Goal: Contribute content: Contribute content

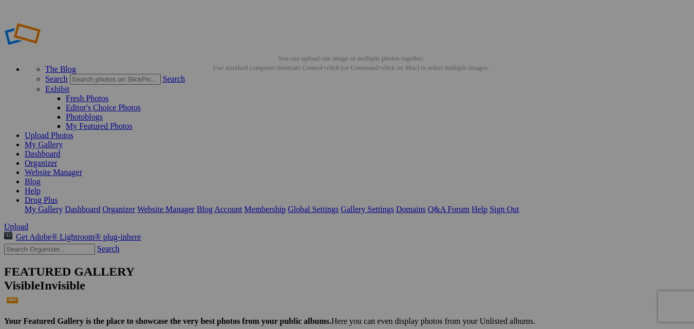
scroll to position [0, 23]
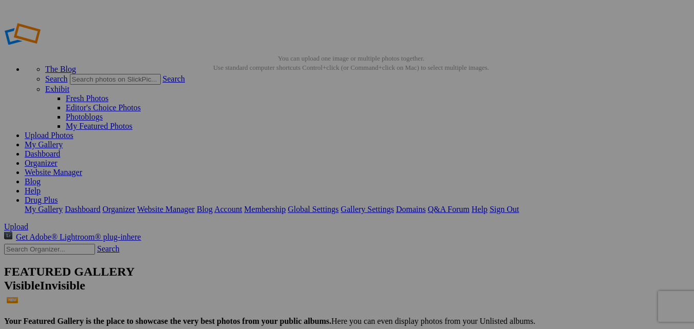
type input "drug plus pharmacy store in [GEOGRAPHIC_DATA]"
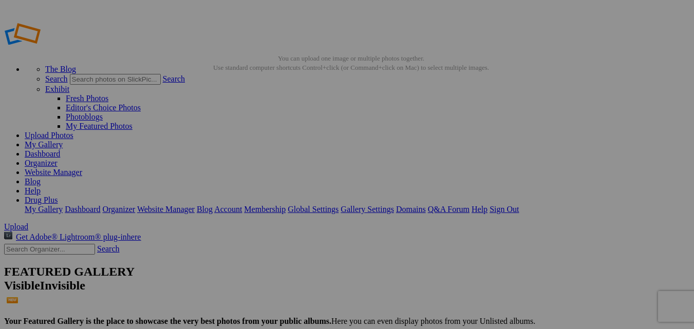
drag, startPoint x: 556, startPoint y: 191, endPoint x: 630, endPoint y: 103, distance: 114.8
click at [58, 196] on link "Drug Plus" at bounding box center [41, 200] width 33 height 9
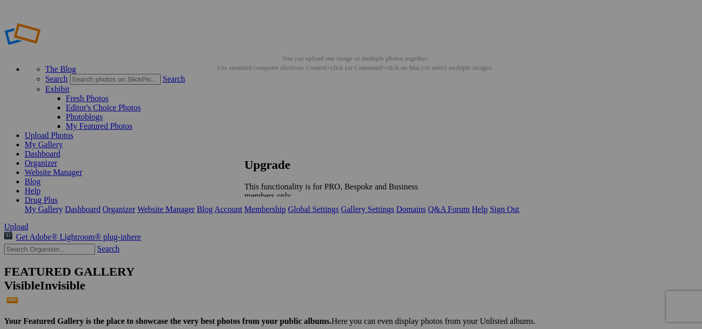
click at [245, 148] on link at bounding box center [245, 148] width 0 height 0
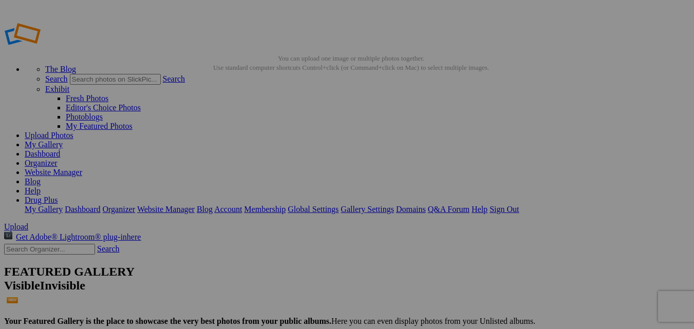
scroll to position [0, 23]
drag, startPoint x: 296, startPoint y: 189, endPoint x: 472, endPoint y: 189, distance: 175.7
click at [58, 196] on link "Drug Plus" at bounding box center [41, 200] width 33 height 9
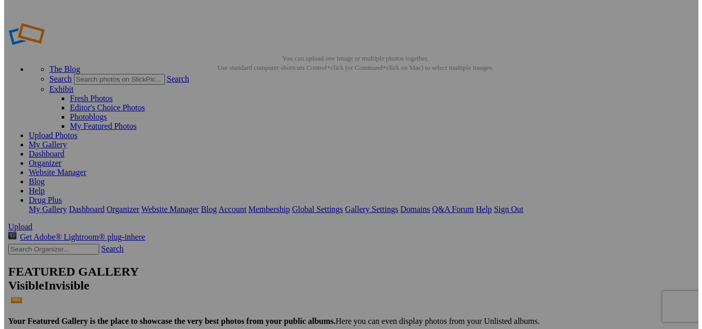
scroll to position [0, 0]
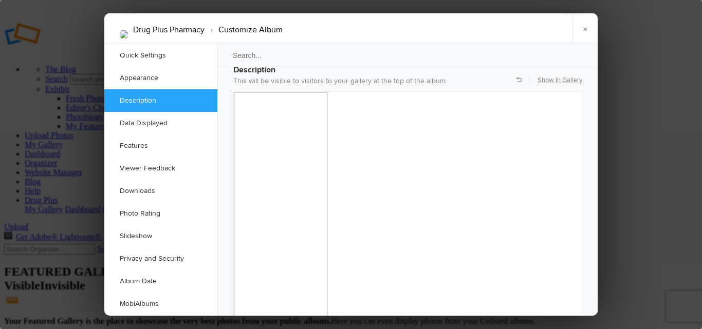
scroll to position [771, 0]
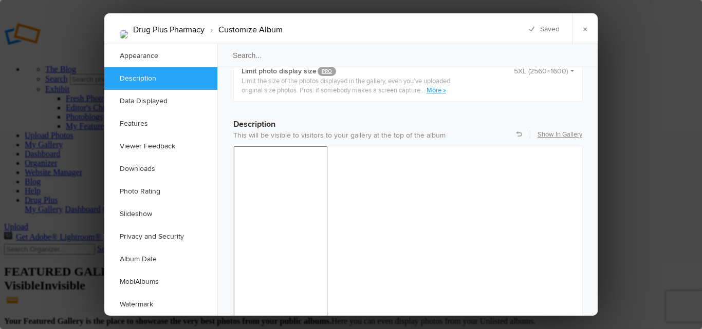
scroll to position [668, 0]
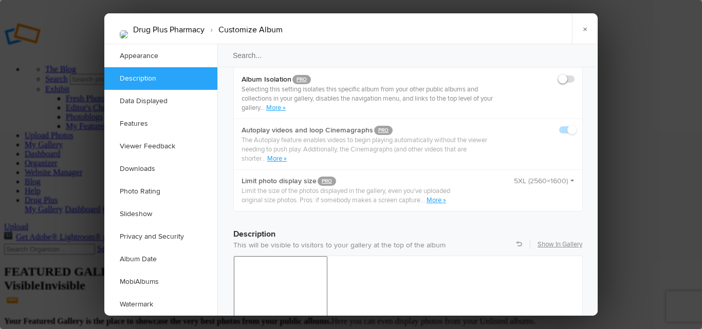
drag, startPoint x: 310, startPoint y: 762, endPoint x: 378, endPoint y: 763, distance: 67.8
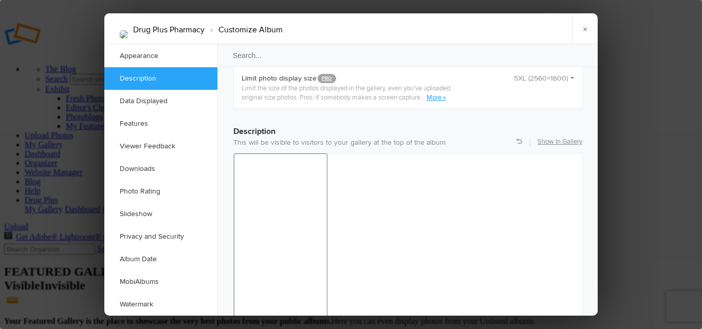
scroll to position [771, 0]
drag, startPoint x: 364, startPoint y: 649, endPoint x: 464, endPoint y: 646, distance: 100.7
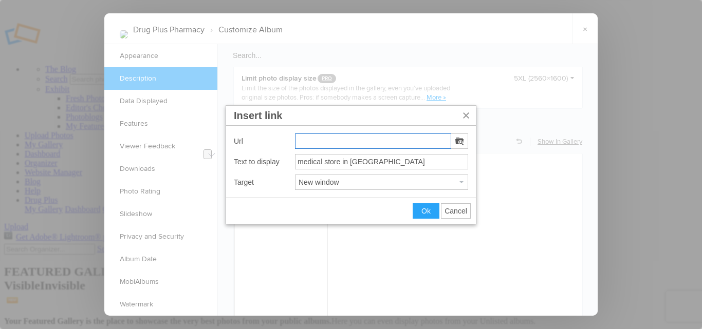
paste input "[URL][DOMAIN_NAME]"
type input "[URL][DOMAIN_NAME]"
click at [429, 215] on button "Ok" at bounding box center [426, 211] width 26 height 14
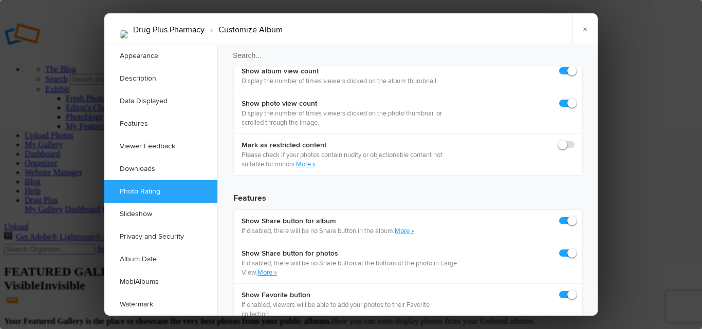
scroll to position [0, 0]
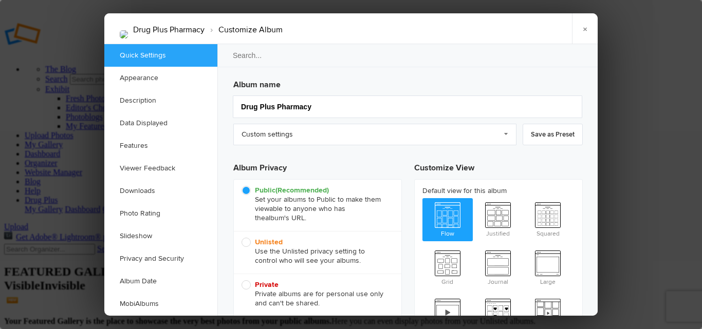
click at [264, 32] on li "Customize Album" at bounding box center [243, 29] width 78 height 17
click at [584, 27] on link "×" at bounding box center [585, 28] width 26 height 31
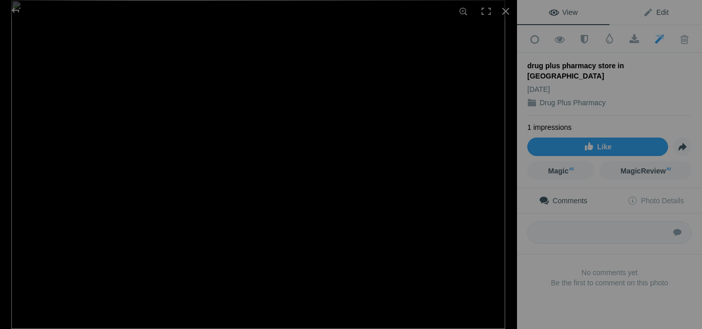
click at [649, 11] on span "Edit" at bounding box center [656, 12] width 26 height 8
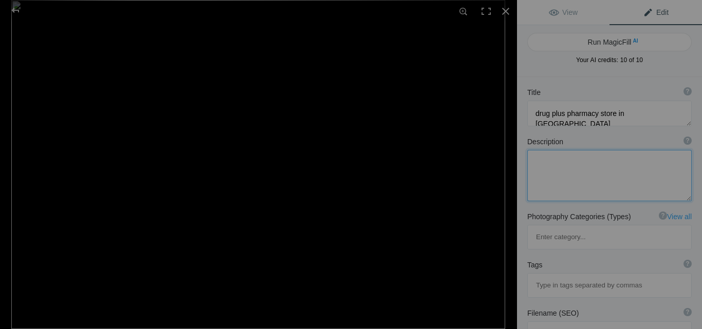
click at [585, 171] on textarea at bounding box center [609, 175] width 164 height 51
click at [580, 276] on input at bounding box center [609, 285] width 153 height 18
click at [574, 179] on textarea "To enrich screen reader interactions, please activate Accessibility in Grammarl…" at bounding box center [609, 175] width 164 height 51
paste textarea "Drug Plus Pharmacy is your trusted medical store in [GEOGRAPHIC_DATA], dedicate…"
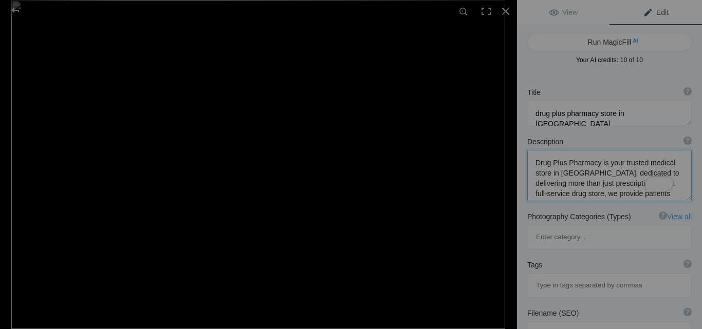
scroll to position [1, 0]
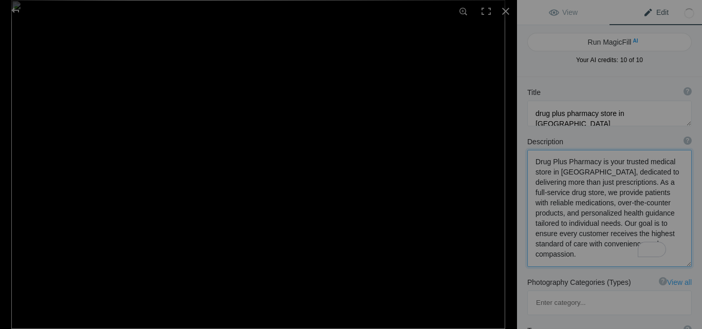
drag, startPoint x: 590, startPoint y: 195, endPoint x: 631, endPoint y: 203, distance: 41.3
click at [631, 203] on textarea "To enrich screen reader interactions, please activate Accessibility in Grammarl…" at bounding box center [609, 208] width 164 height 117
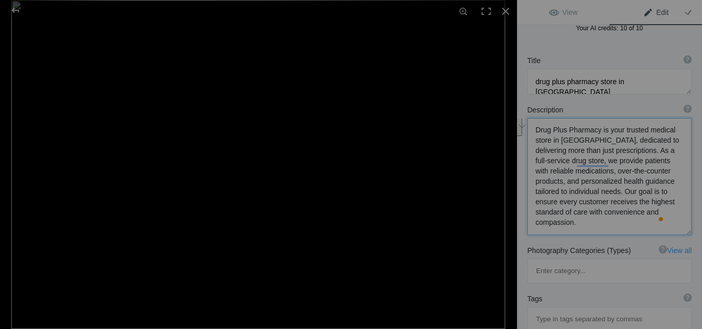
scroll to position [51, 0]
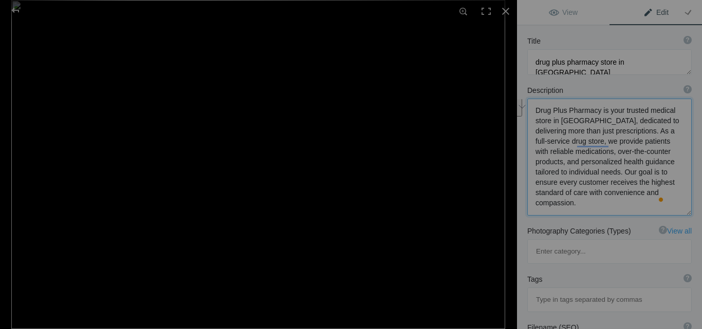
type textarea "Drug Plus Pharmacy is your trusted medical store in [GEOGRAPHIC_DATA], dedicate…"
click at [577, 291] on input at bounding box center [609, 300] width 153 height 18
type input "drug pharmacy store"
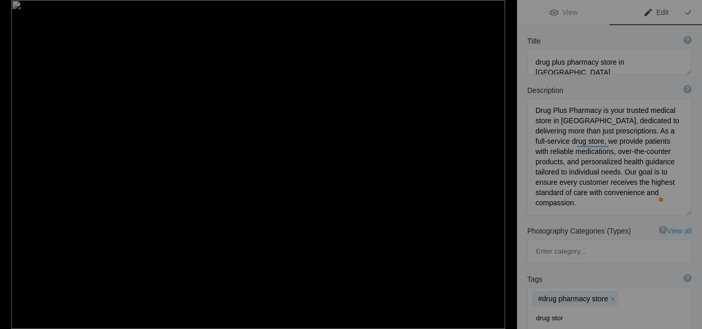
type input "drug store"
type input "medical store in [GEOGRAPHIC_DATA]"
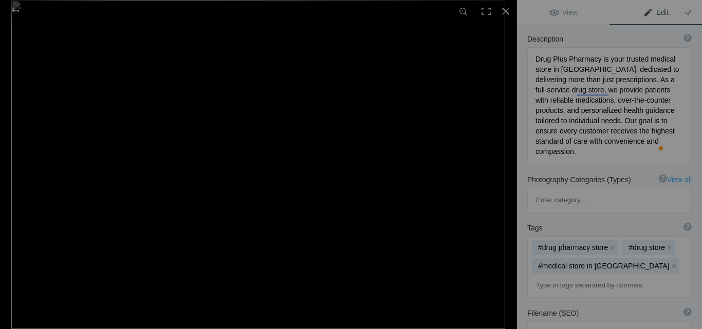
scroll to position [205, 0]
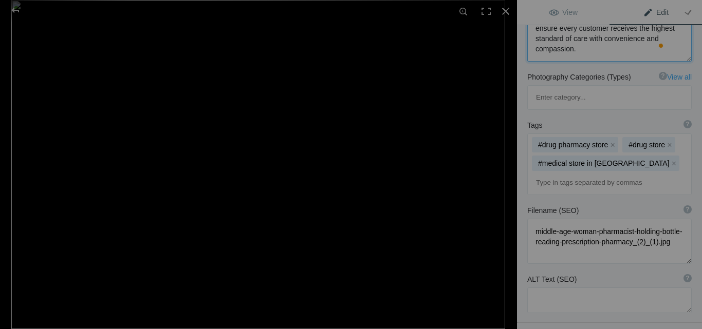
click at [660, 50] on textarea "To enrich screen reader interactions, please activate Accessibility in Grammarl…" at bounding box center [609, 3] width 164 height 117
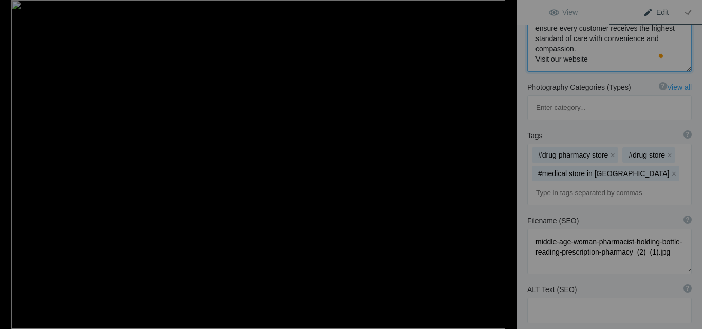
scroll to position [1, 0]
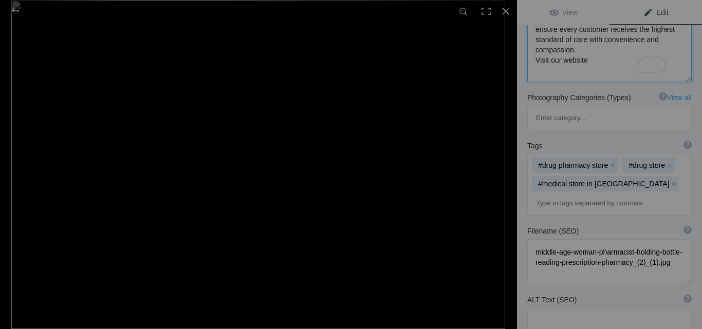
paste textarea "[URL][DOMAIN_NAME]"
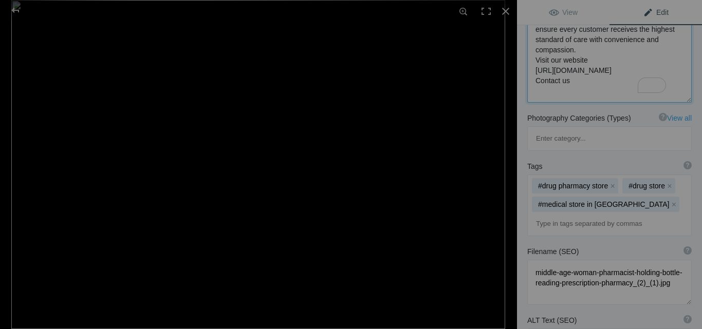
paste textarea "17028348152"
click at [535, 91] on textarea "To enrich screen reader interactions, please activate Accessibility in Grammarl…" at bounding box center [609, 24] width 164 height 158
type textarea "Drug Plus Pharmacy is your trusted medical store in [GEOGRAPHIC_DATA], dedicate…"
click at [604, 260] on textarea at bounding box center [609, 282] width 164 height 45
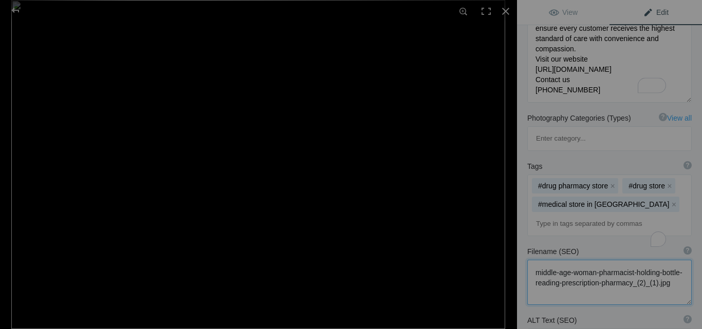
click at [604, 260] on textarea "To enrich screen reader interactions, please activate Accessibility in Grammarl…" at bounding box center [609, 282] width 164 height 45
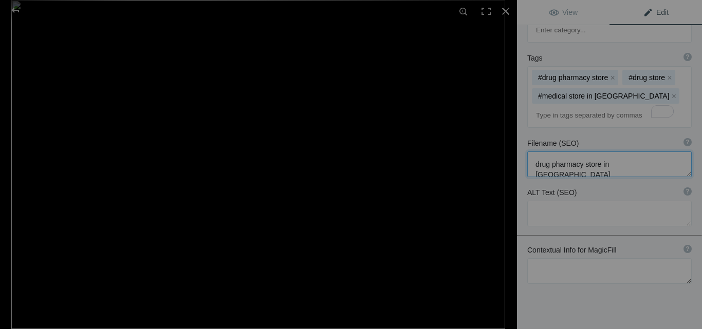
scroll to position [314, 0]
type textarea "drug pharmacy store in [GEOGRAPHIC_DATA]"
click at [576, 200] on textarea at bounding box center [609, 213] width 164 height 26
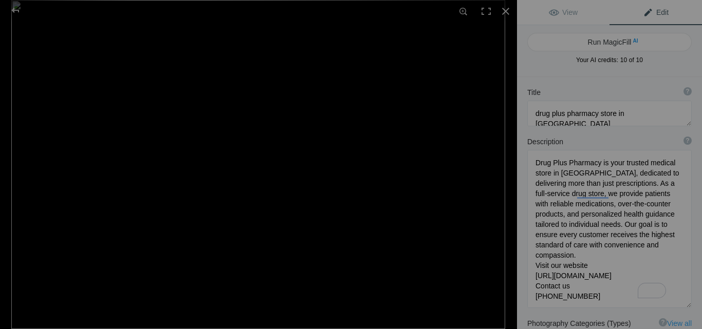
scroll to position [1, 0]
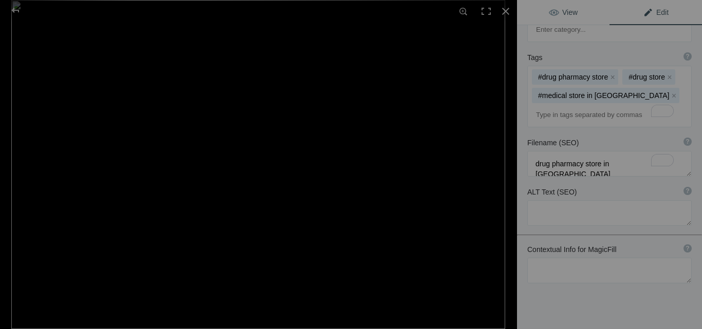
click at [570, 11] on span "View" at bounding box center [563, 12] width 29 height 8
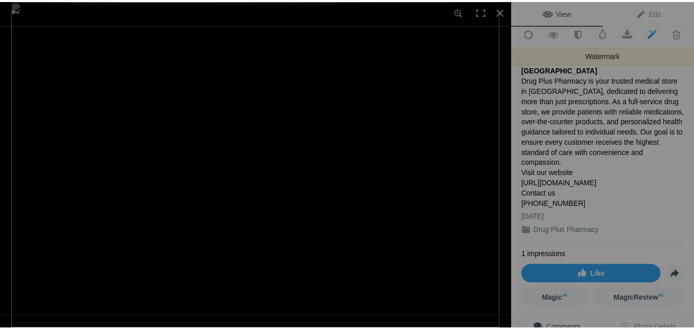
scroll to position [0, 0]
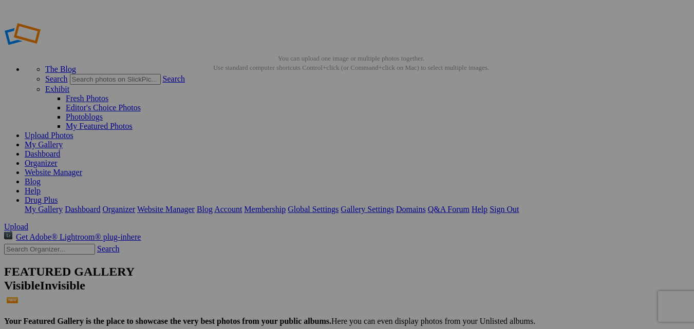
click at [63, 140] on link "My Gallery" at bounding box center [44, 144] width 38 height 9
